Goal: Task Accomplishment & Management: Use online tool/utility

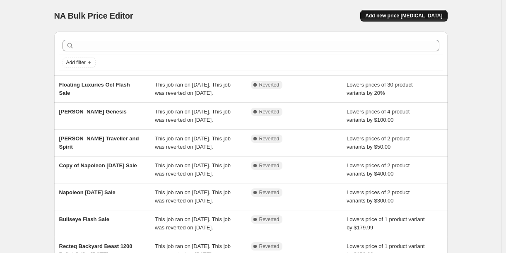
click at [419, 14] on span "Add new price [MEDICAL_DATA]" at bounding box center [403, 15] width 77 height 7
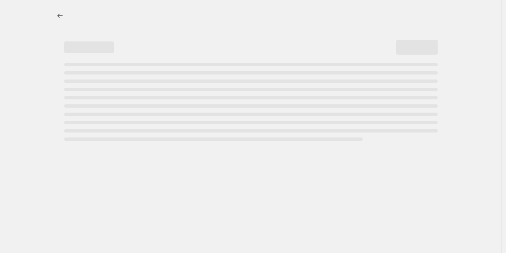
select select "percentage"
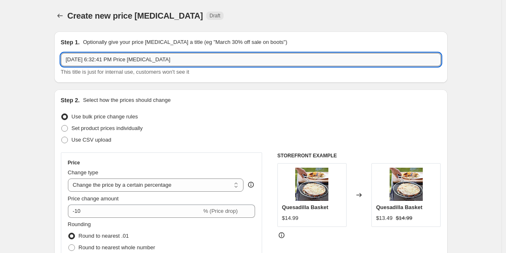
drag, startPoint x: 187, startPoint y: 58, endPoint x: 67, endPoint y: 62, distance: 120.5
click at [67, 62] on input "[DATE] 6:32:41 PM Price [MEDICAL_DATA]" at bounding box center [251, 59] width 380 height 13
type input "Shun Premier"
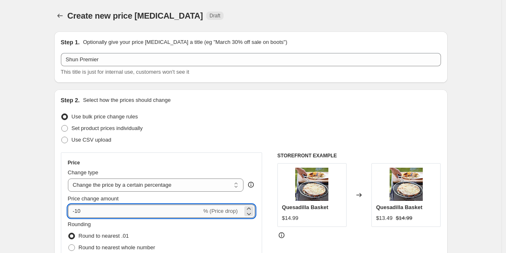
drag, startPoint x: 78, startPoint y: 208, endPoint x: 91, endPoint y: 208, distance: 12.8
click at [91, 208] on input "-10" at bounding box center [135, 210] width 134 height 13
type input "-40"
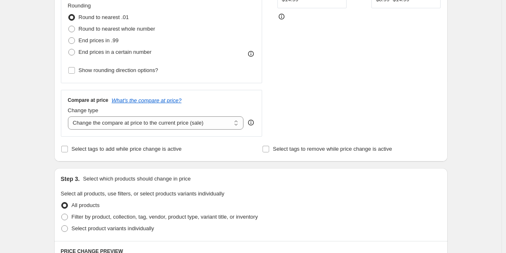
scroll to position [248, 0]
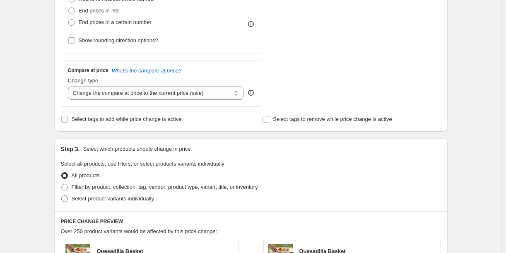
click at [65, 200] on span at bounding box center [64, 198] width 7 height 7
click at [62, 196] on input "Select product variants individually" at bounding box center [61, 195] width 0 height 0
radio input "true"
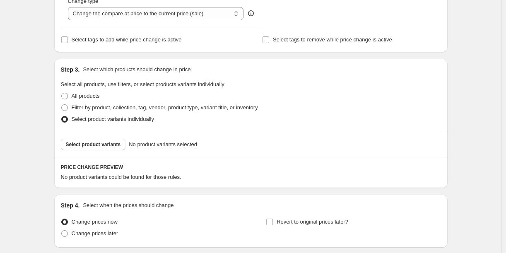
scroll to position [372, 0]
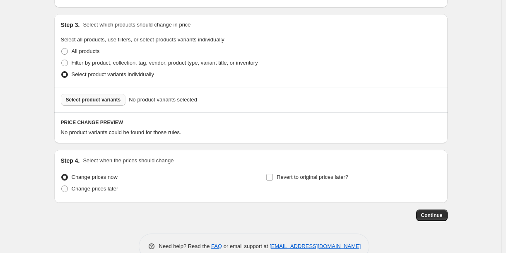
click at [108, 101] on span "Select product variants" at bounding box center [93, 99] width 55 height 7
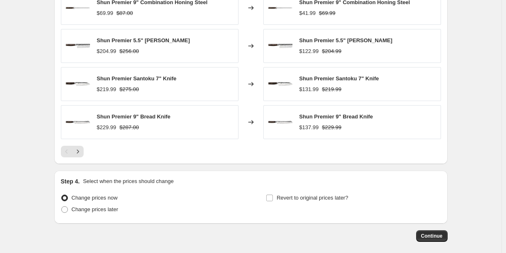
scroll to position [599, 0]
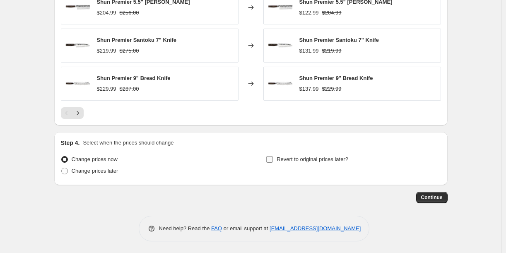
click at [271, 159] on input "Revert to original prices later?" at bounding box center [269, 159] width 7 height 7
checkbox input "true"
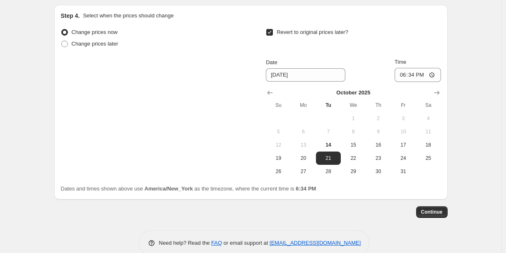
scroll to position [740, 0]
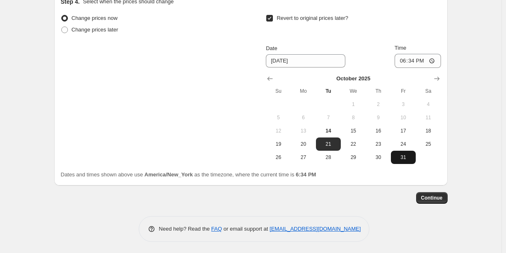
click at [401, 156] on span "31" at bounding box center [403, 157] width 18 height 7
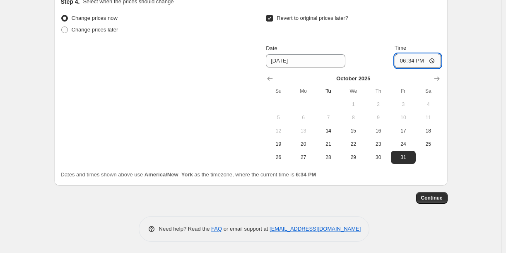
click at [404, 60] on input "18:34" at bounding box center [417, 61] width 46 height 14
click at [437, 79] on icon "Show next month, November 2025" at bounding box center [436, 78] width 8 height 8
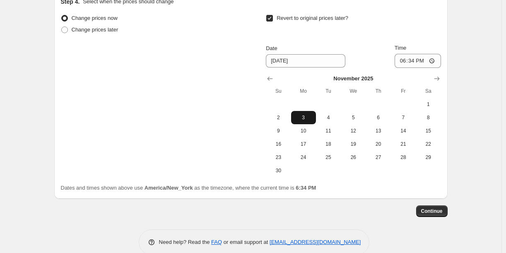
click at [301, 117] on span "3" at bounding box center [303, 117] width 18 height 7
type input "[DATE]"
click at [402, 59] on input "18:34" at bounding box center [417, 61] width 46 height 14
type input "23:59"
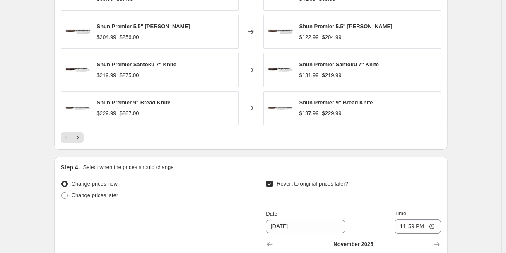
scroll to position [574, 0]
click at [80, 137] on icon "Next" at bounding box center [78, 137] width 8 height 8
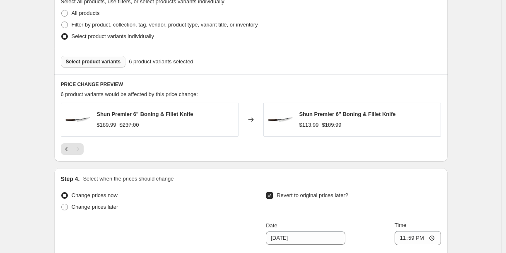
scroll to position [409, 0]
